Goal: Complete application form

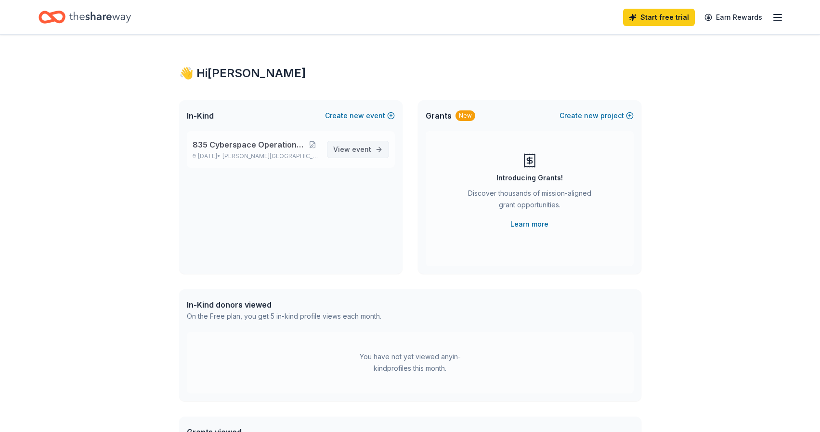
click at [350, 149] on span "View event" at bounding box center [352, 150] width 38 height 12
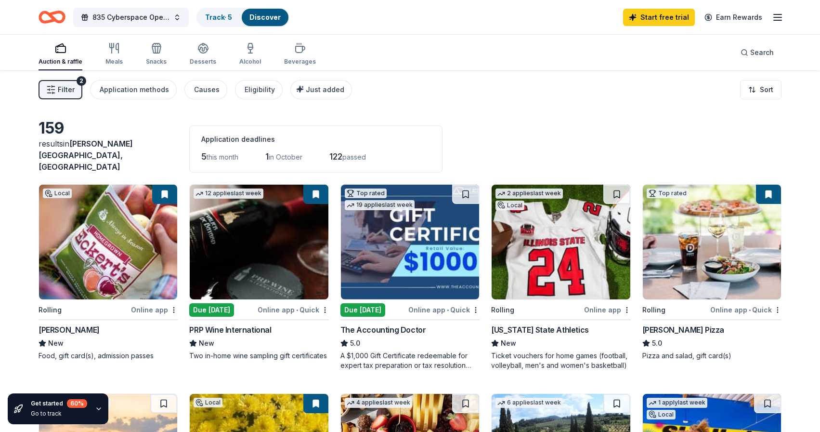
scroll to position [48, 0]
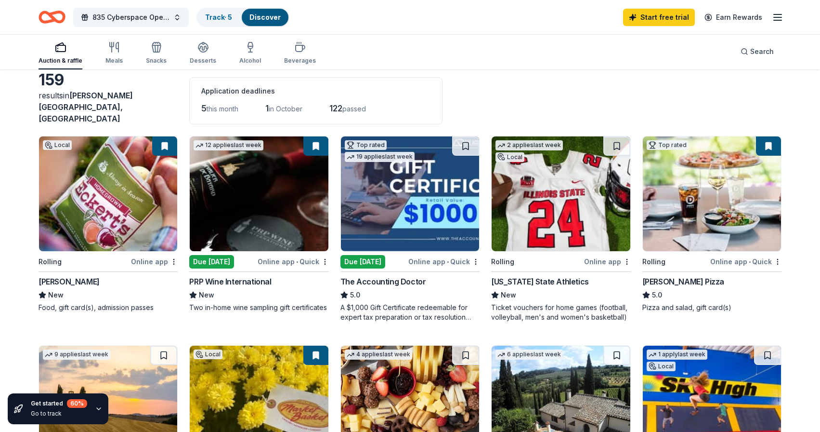
click at [58, 276] on div "[PERSON_NAME]" at bounding box center [69, 282] width 61 height 12
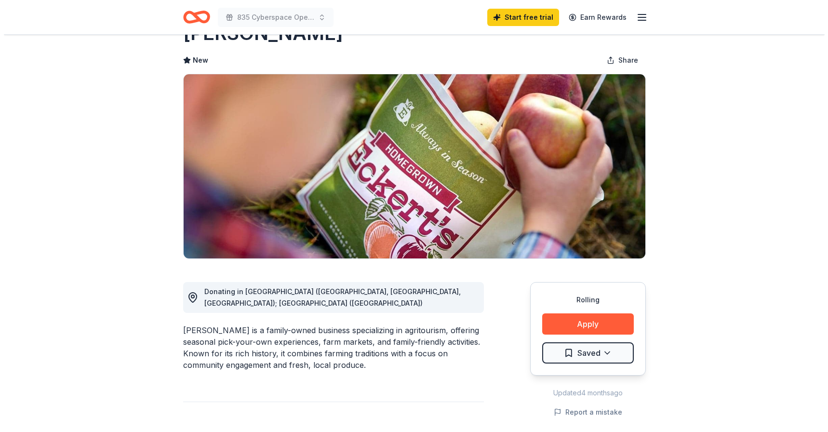
scroll to position [96, 0]
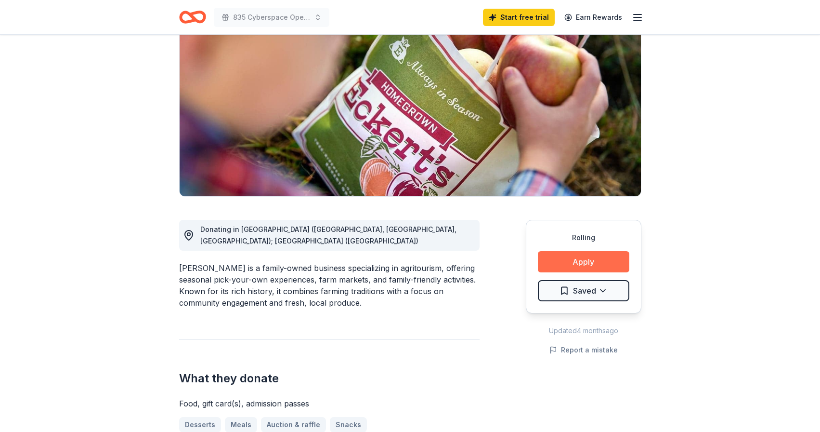
click at [558, 269] on button "Apply" at bounding box center [584, 261] width 92 height 21
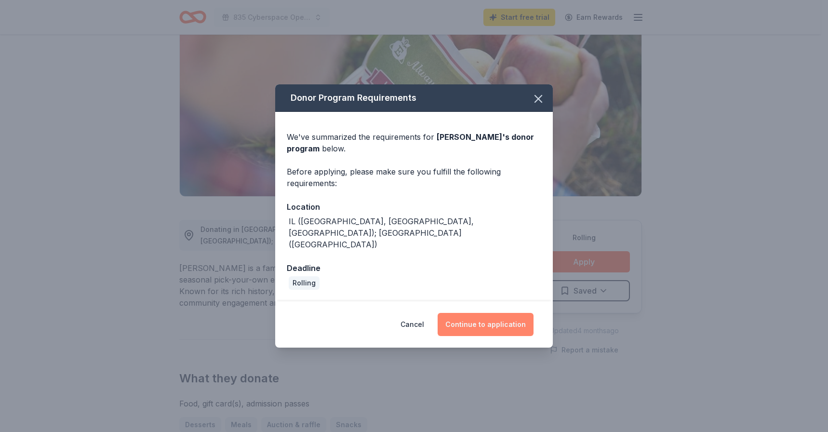
click at [474, 313] on button "Continue to application" at bounding box center [485, 324] width 96 height 23
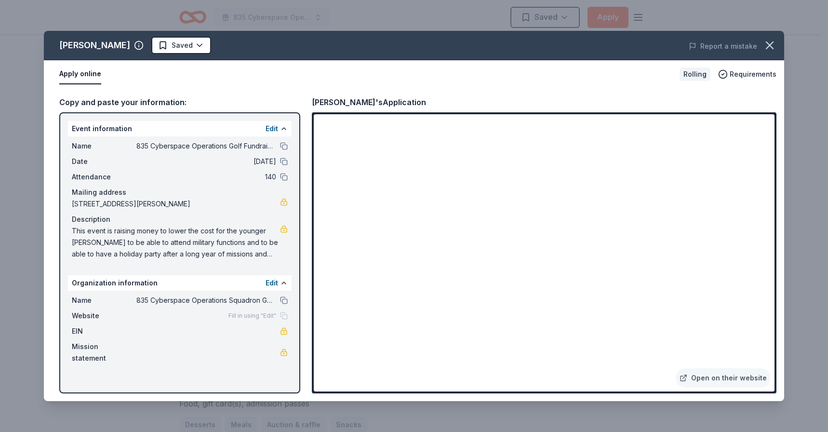
scroll to position [845, 0]
